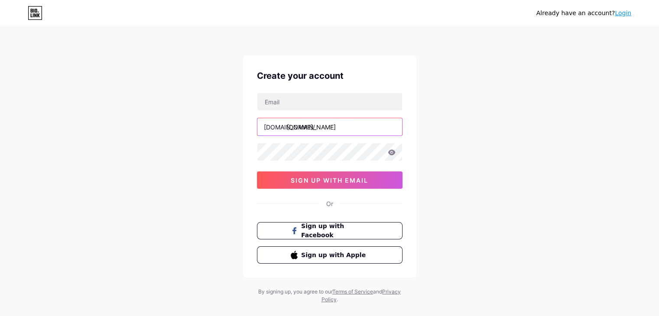
type input "[EMAIL_ADDRESS][DOMAIN_NAME]"
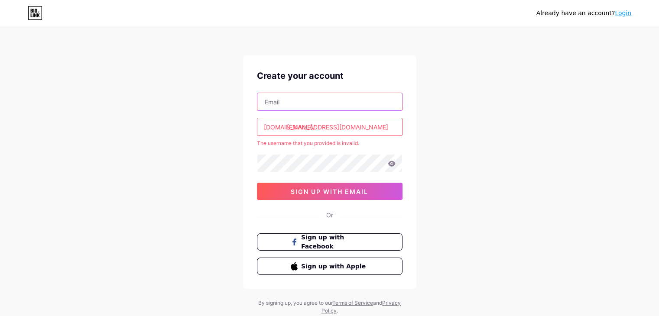
click at [299, 101] on input "text" at bounding box center [329, 101] width 145 height 17
click at [298, 110] on input "text" at bounding box center [329, 101] width 145 height 17
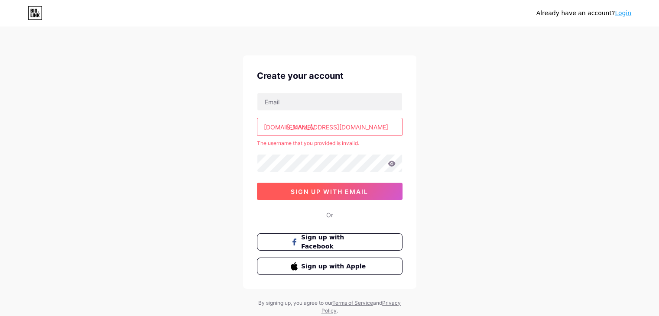
click at [340, 193] on span "sign up with email" at bounding box center [330, 191] width 78 height 7
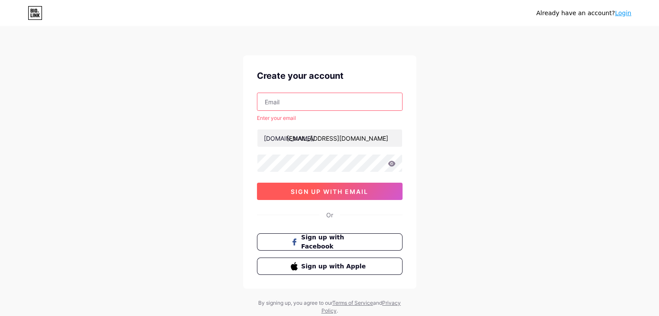
click at [340, 193] on span "sign up with email" at bounding box center [330, 191] width 78 height 7
click at [334, 101] on input "text" at bounding box center [329, 101] width 145 height 17
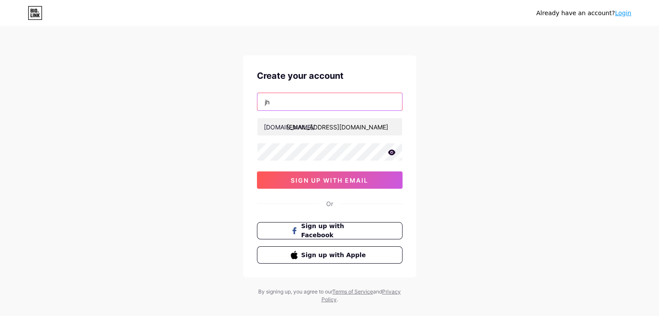
type input "j"
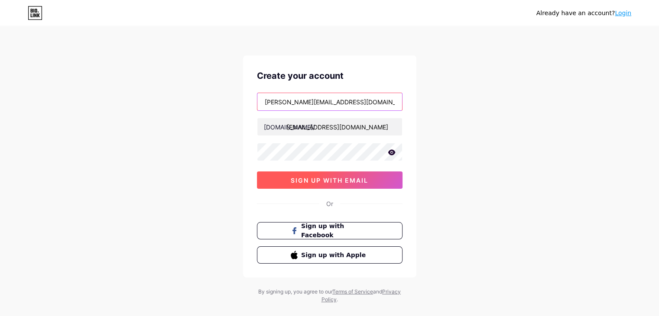
type input "[PERSON_NAME][EMAIL_ADDRESS][DOMAIN_NAME]"
click at [332, 184] on button "sign up with email" at bounding box center [330, 180] width 146 height 17
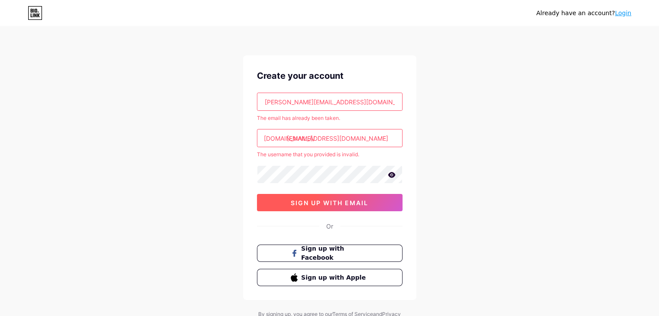
click at [332, 184] on div "duarte.jh2025@gmail.com The email has already been taken. bio.link/ jhdga2012@g…" at bounding box center [330, 152] width 146 height 119
click at [621, 13] on link "Login" at bounding box center [623, 13] width 16 height 7
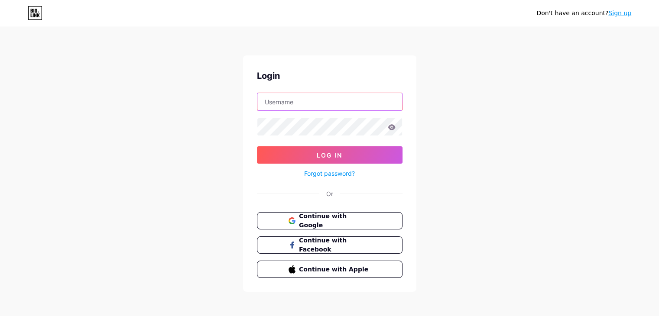
click at [347, 103] on input "text" at bounding box center [329, 101] width 145 height 17
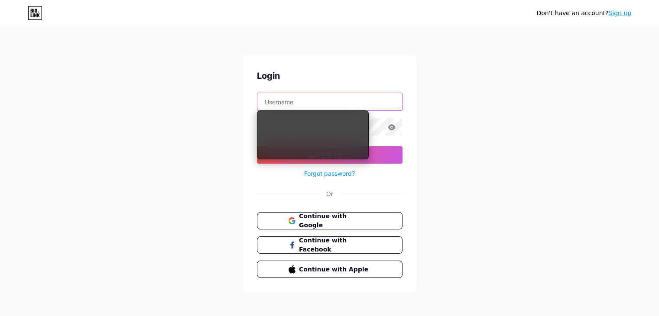
type input "jhdga2012@gmail.com"
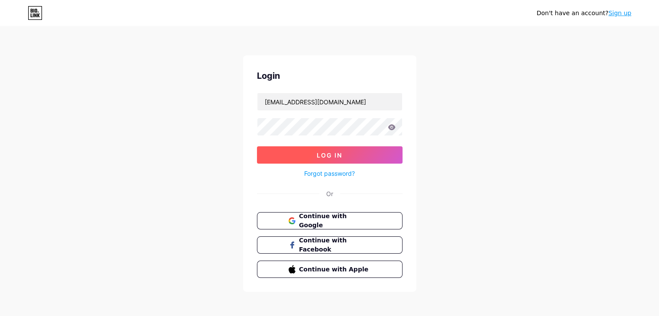
click at [350, 151] on button "Log In" at bounding box center [330, 154] width 146 height 17
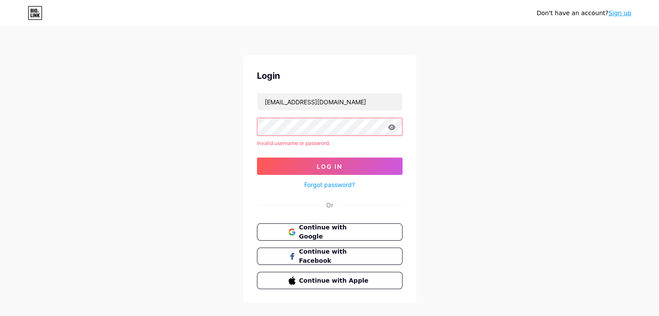
click at [389, 128] on icon at bounding box center [391, 127] width 7 height 6
click at [394, 128] on icon at bounding box center [391, 127] width 7 height 6
click at [334, 172] on button "Log In" at bounding box center [330, 166] width 146 height 17
click at [360, 234] on span "Continue with Google" at bounding box center [335, 232] width 72 height 19
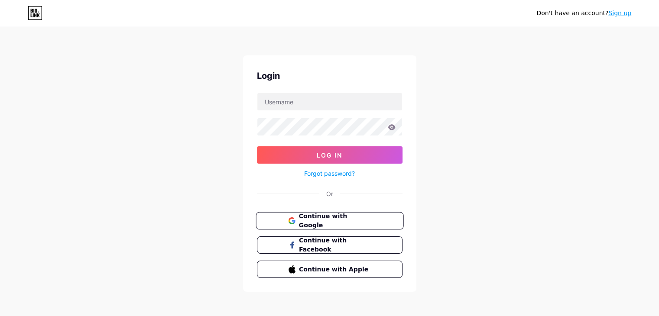
click at [314, 222] on span "Continue with Google" at bounding box center [335, 221] width 72 height 19
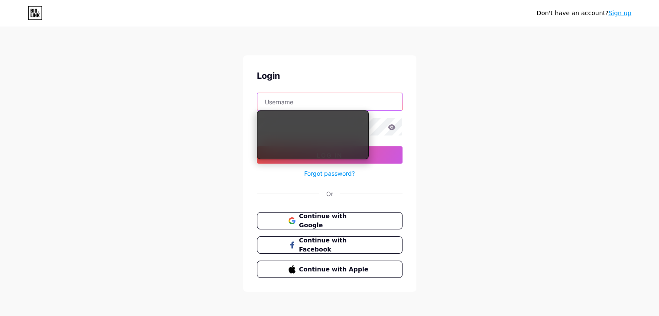
click at [341, 110] on body "Don't have an account? Sign up Login Log In Forgot password? Or Continue with G…" at bounding box center [329, 160] width 659 height 320
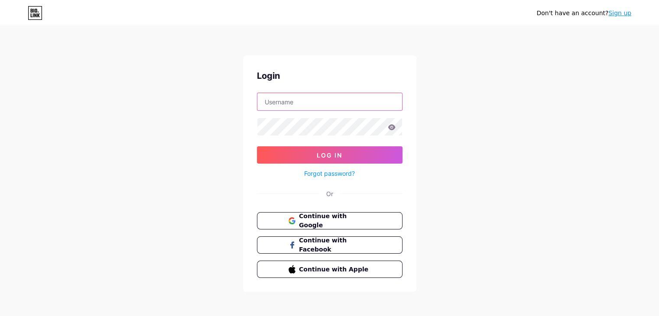
type input "[EMAIL_ADDRESS][DOMAIN_NAME]"
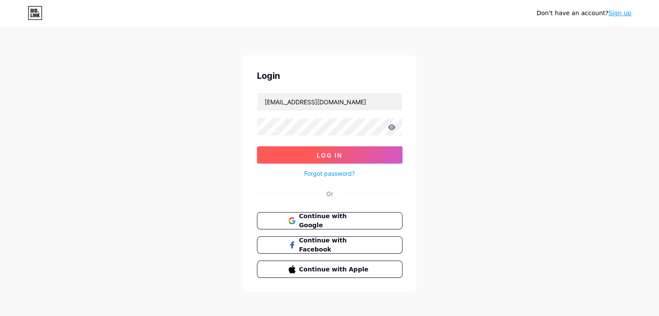
click at [338, 152] on span "Log In" at bounding box center [330, 155] width 26 height 7
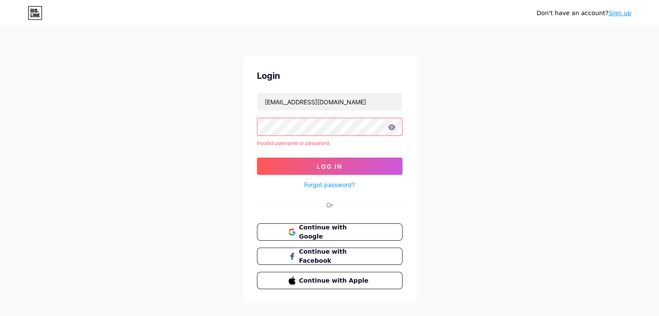
click at [390, 127] on icon at bounding box center [391, 127] width 7 height 6
click at [354, 110] on input "jhdga2012@gmail.com" at bounding box center [329, 101] width 145 height 17
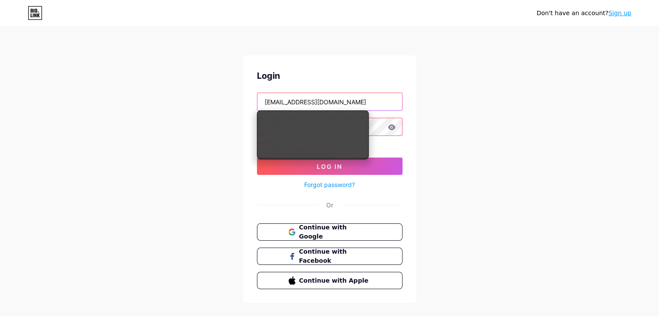
click at [354, 110] on input "jhdga2012@gmail.com" at bounding box center [329, 101] width 145 height 17
type input "jhdga2012@gmail.com"
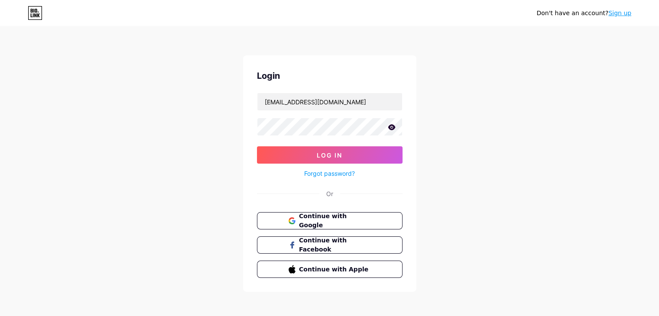
click at [388, 145] on form "jhdga2012@gmail.com Log In Forgot password?" at bounding box center [330, 136] width 146 height 86
click at [388, 146] on button "Log In" at bounding box center [330, 154] width 146 height 17
click at [324, 158] on span "Log In" at bounding box center [330, 155] width 26 height 7
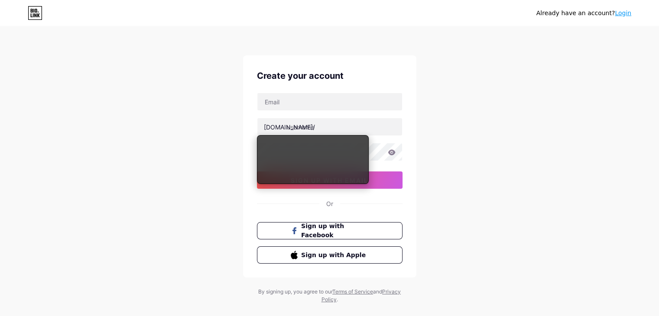
click at [627, 14] on link "Login" at bounding box center [623, 13] width 16 height 7
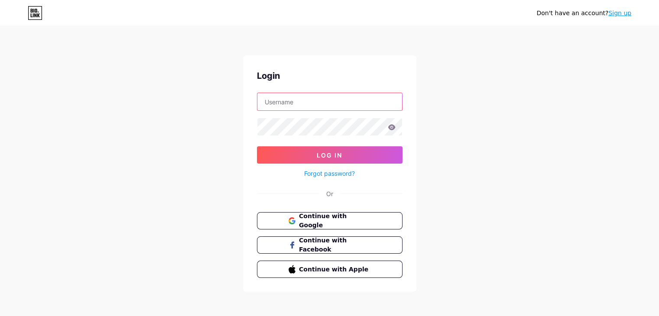
click at [362, 98] on input "text" at bounding box center [329, 101] width 145 height 17
type input "[EMAIL_ADDRESS][DOMAIN_NAME]"
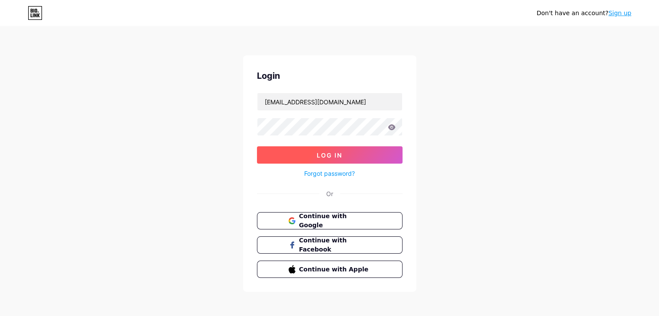
click at [371, 150] on button "Log In" at bounding box center [330, 154] width 146 height 17
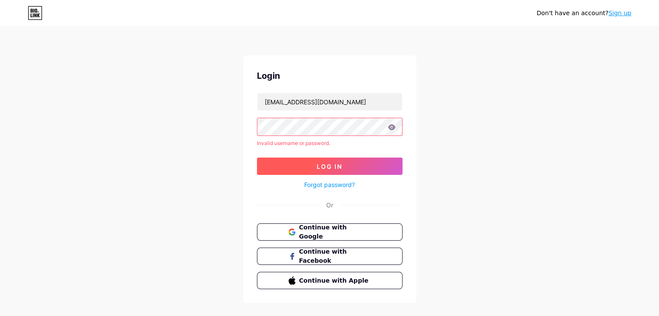
click at [367, 158] on button "Log In" at bounding box center [330, 166] width 146 height 17
click at [388, 125] on icon at bounding box center [392, 127] width 8 height 6
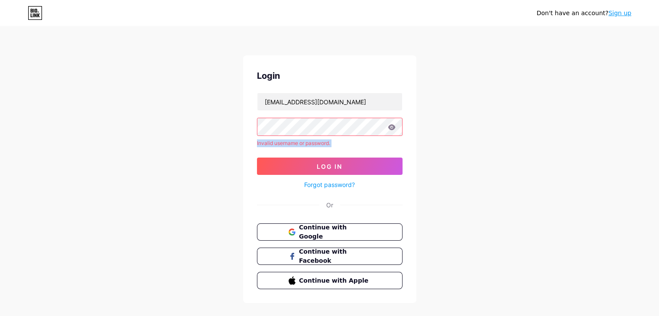
click at [388, 125] on icon at bounding box center [392, 127] width 8 height 6
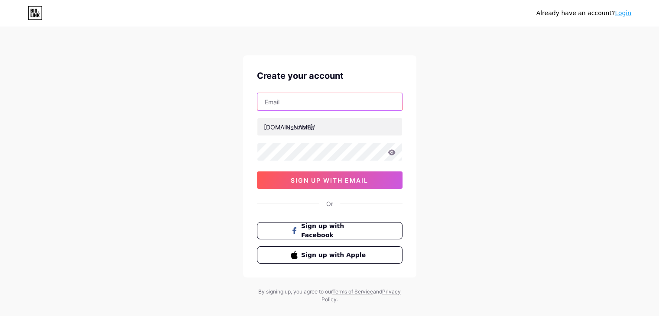
drag, startPoint x: 442, startPoint y: 110, endPoint x: 286, endPoint y: 101, distance: 156.7
click at [286, 101] on input "text" at bounding box center [329, 101] width 145 height 17
type input "D"
type input "[PERSON_NAME][EMAIL_ADDRESS][DOMAIN_NAME]"
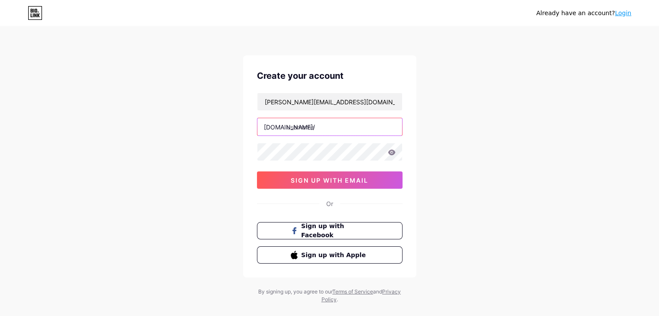
click at [306, 120] on input "text" at bounding box center [329, 126] width 145 height 17
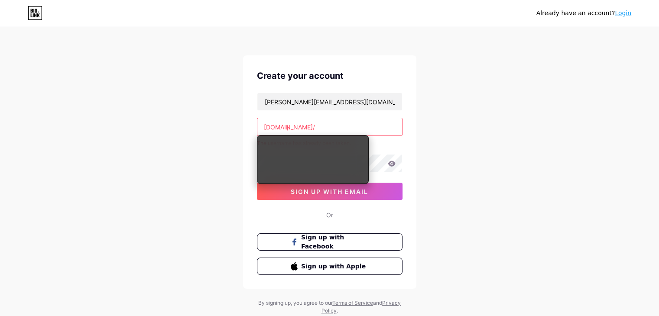
type input "j"
